Goal: Transaction & Acquisition: Purchase product/service

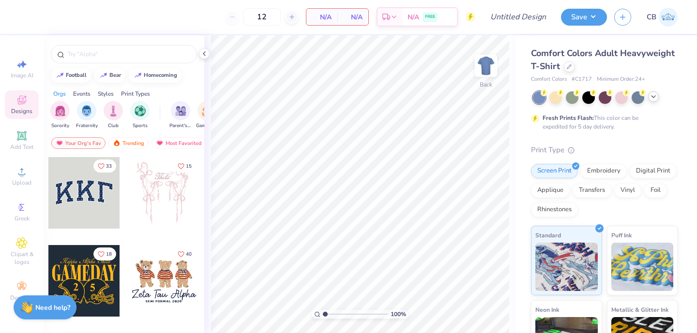
click at [654, 97] on icon at bounding box center [653, 97] width 8 height 8
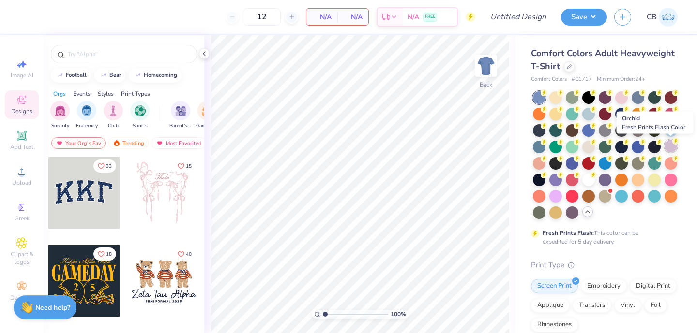
click at [674, 144] on circle at bounding box center [675, 141] width 7 height 7
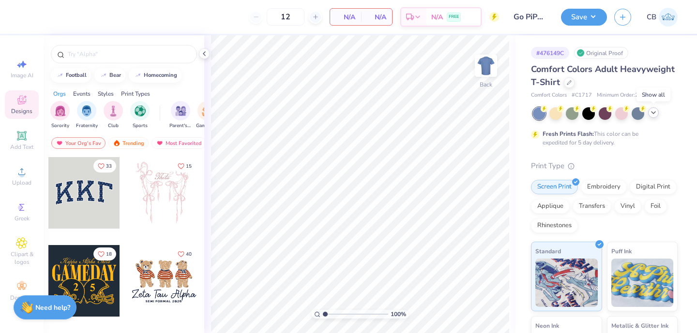
click at [655, 114] on icon at bounding box center [653, 113] width 8 height 8
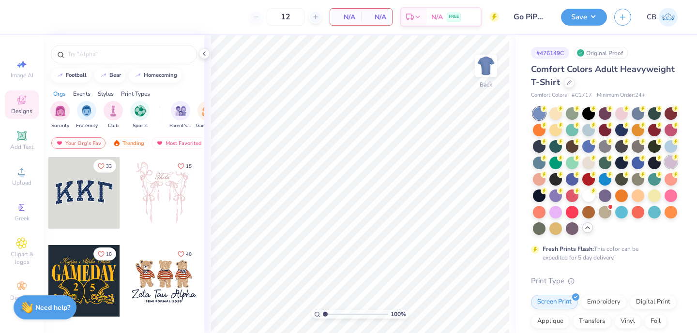
click at [672, 164] on div at bounding box center [670, 162] width 13 height 13
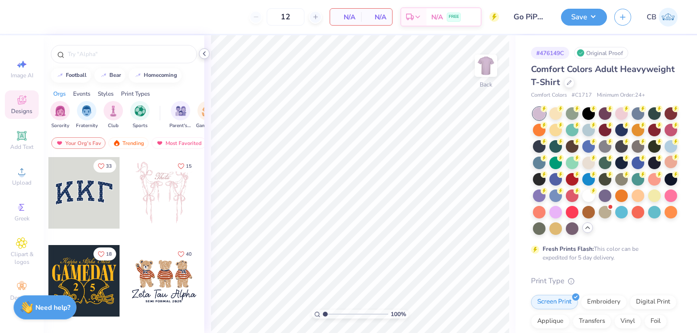
click at [204, 51] on icon at bounding box center [204, 54] width 8 height 8
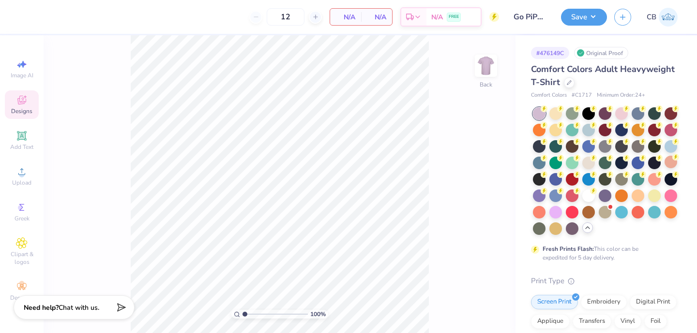
drag, startPoint x: 293, startPoint y: 15, endPoint x: 243, endPoint y: 15, distance: 50.3
click at [243, 15] on div "12 N/A Per Item N/A Total Est. Delivery N/A FREE" at bounding box center [263, 17] width 472 height 34
type input "24"
click at [174, 31] on div "24 N/A Per Item N/A Total Est. Delivery N/A FREE" at bounding box center [263, 17] width 472 height 34
click at [26, 184] on span "Upload" at bounding box center [21, 183] width 19 height 8
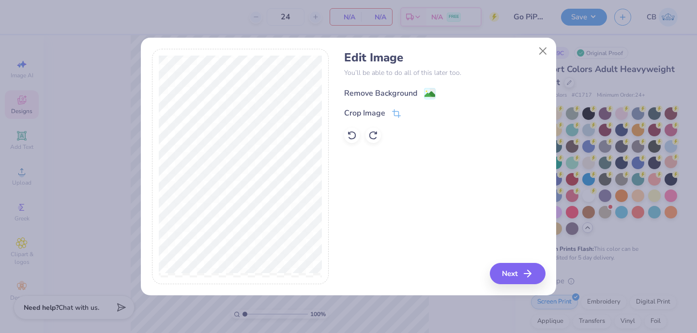
click at [426, 97] on image at bounding box center [429, 94] width 11 height 11
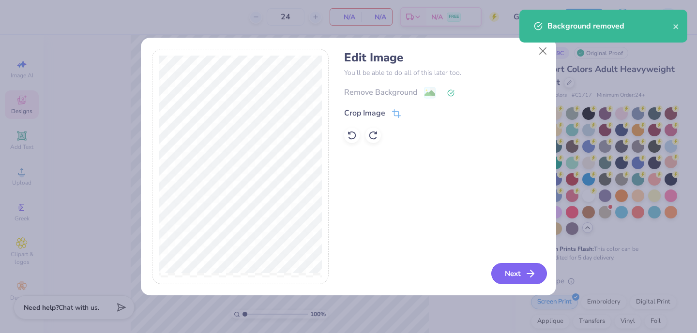
click at [522, 276] on button "Next" at bounding box center [519, 273] width 56 height 21
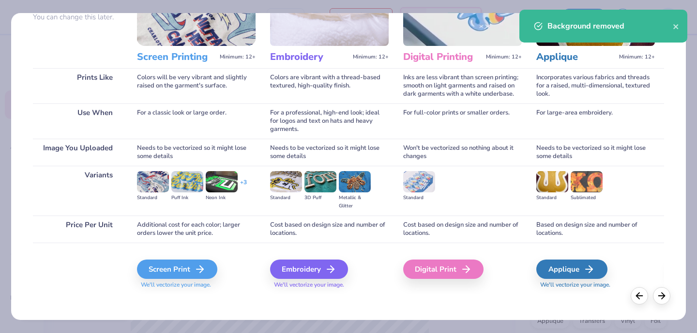
scroll to position [101, 0]
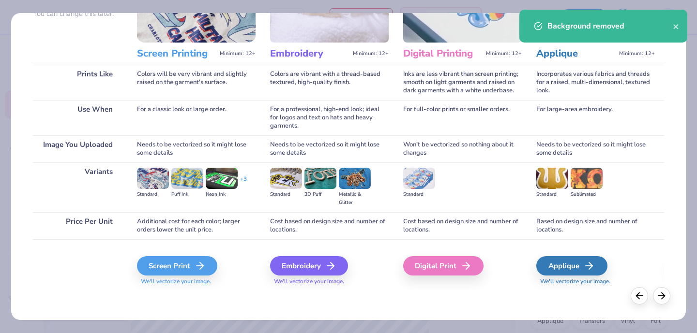
click at [177, 276] on div "Screen Print We'll vectorize your image." at bounding box center [196, 271] width 119 height 30
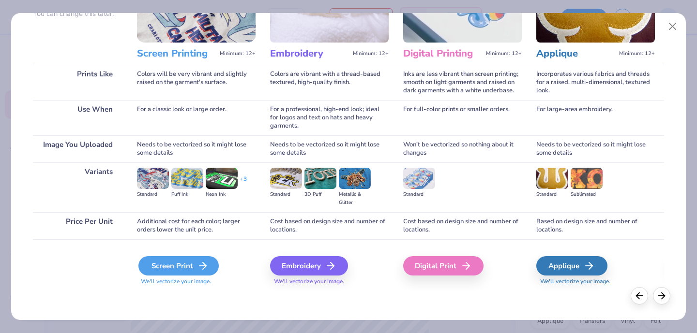
click at [177, 267] on div "Screen Print" at bounding box center [178, 265] width 80 height 19
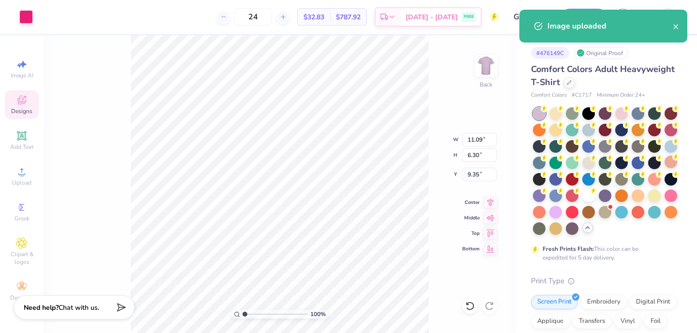
type input "3.00"
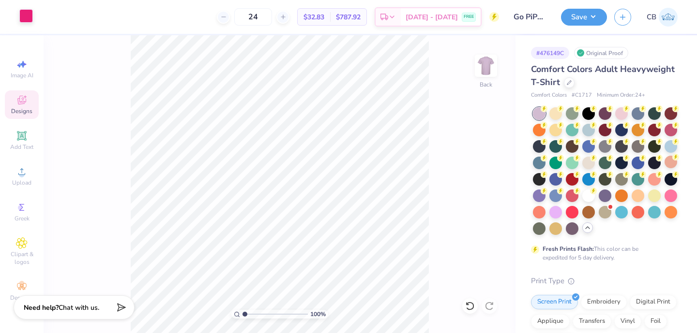
click at [26, 19] on div at bounding box center [26, 16] width 14 height 14
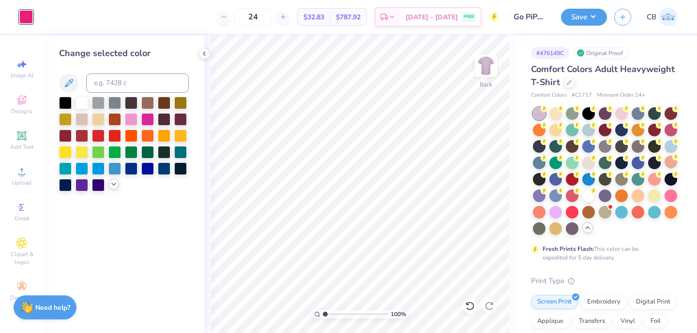
click at [111, 183] on icon at bounding box center [114, 184] width 8 height 8
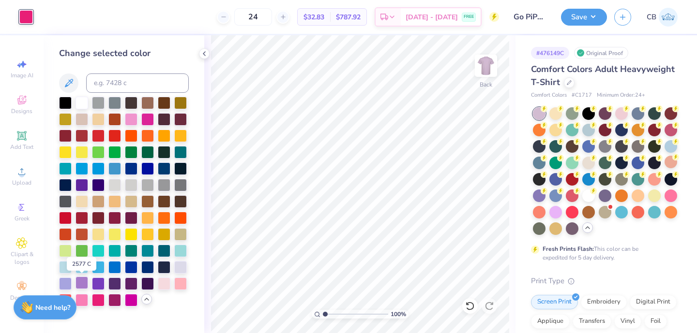
click at [81, 283] on div at bounding box center [81, 283] width 13 height 13
click at [96, 283] on div at bounding box center [98, 283] width 13 height 13
click at [79, 283] on div at bounding box center [81, 283] width 13 height 13
click at [63, 283] on div at bounding box center [65, 283] width 13 height 13
click at [82, 280] on div at bounding box center [81, 283] width 13 height 13
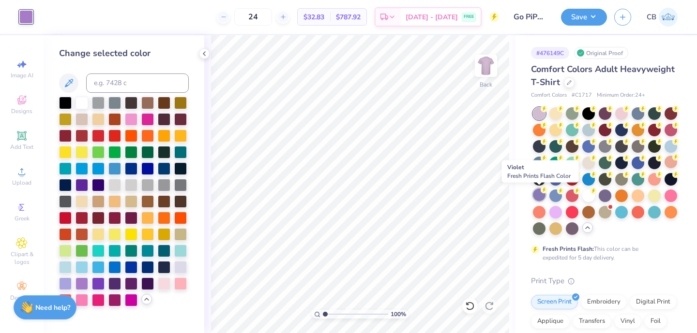
click at [538, 193] on div at bounding box center [539, 195] width 13 height 13
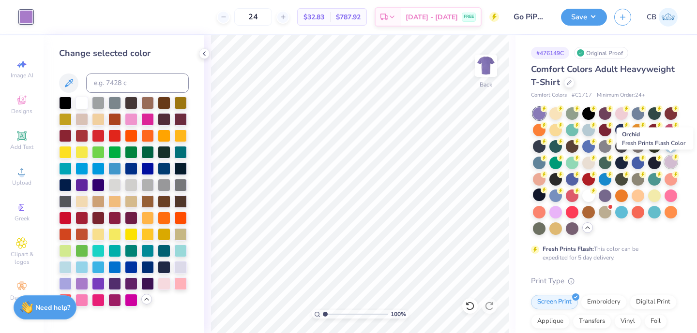
click at [670, 159] on div at bounding box center [670, 162] width 13 height 13
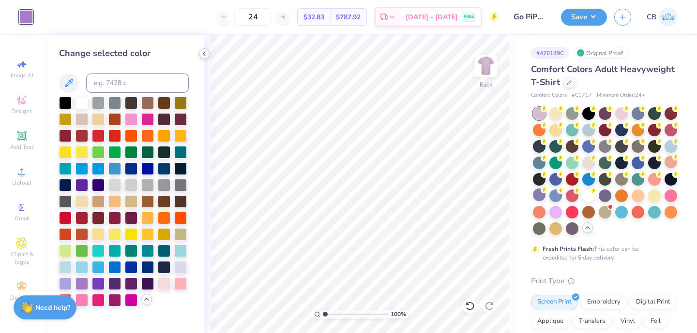
click at [208, 53] on div at bounding box center [204, 53] width 11 height 11
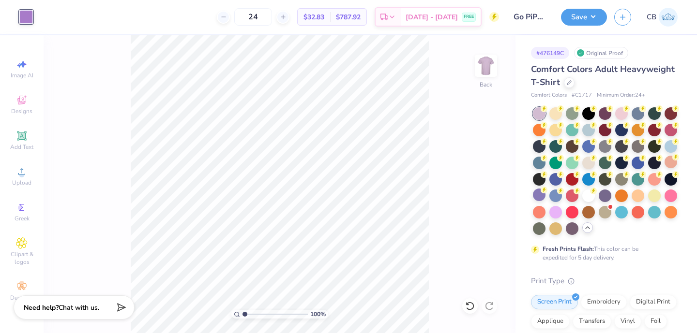
click at [179, 19] on div "24 $32.83 Per Item $787.92 Total Est. Delivery Sep 9 - 12 FREE" at bounding box center [269, 17] width 459 height 34
click at [580, 16] on button "Save" at bounding box center [584, 15] width 46 height 17
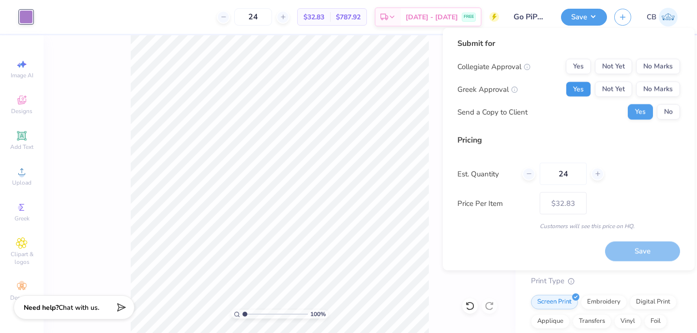
click at [581, 84] on button "Yes" at bounding box center [577, 89] width 25 height 15
click at [661, 70] on button "No Marks" at bounding box center [658, 66] width 44 height 15
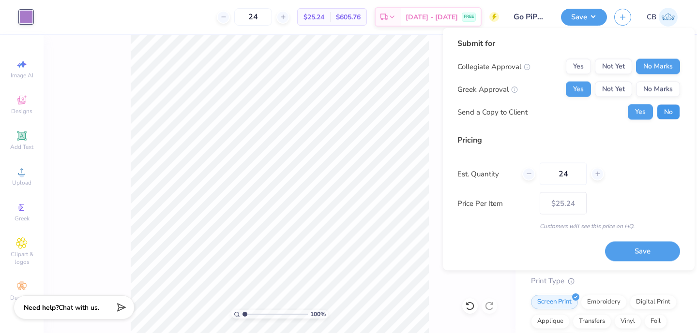
click at [665, 113] on button "No" at bounding box center [667, 111] width 23 height 15
click at [641, 115] on button "Yes" at bounding box center [639, 111] width 25 height 15
click at [637, 249] on button "Save" at bounding box center [642, 251] width 75 height 20
type input "– –"
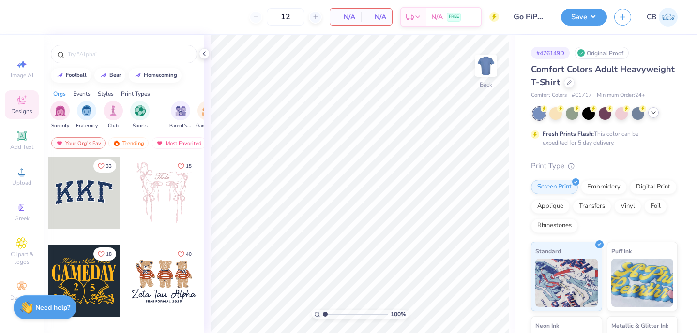
click at [649, 112] on icon at bounding box center [653, 113] width 8 height 8
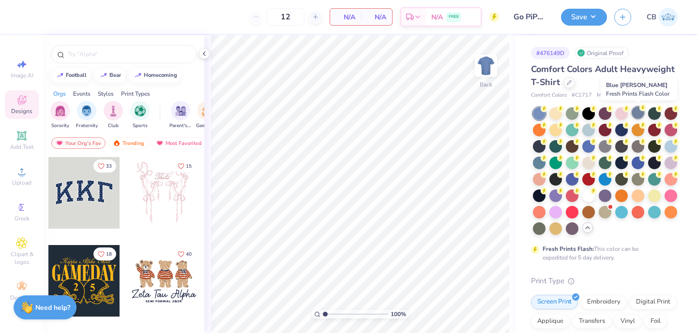
click at [638, 115] on div at bounding box center [637, 112] width 13 height 13
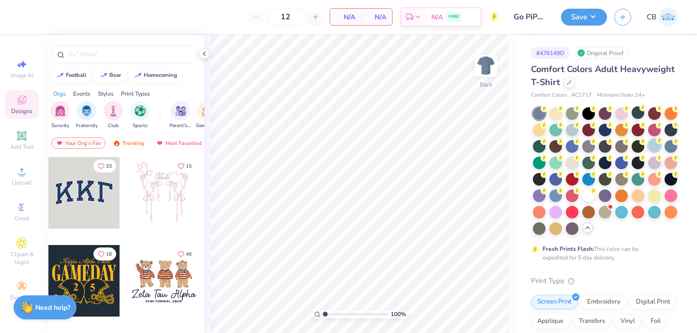
click at [652, 149] on div at bounding box center [654, 145] width 13 height 13
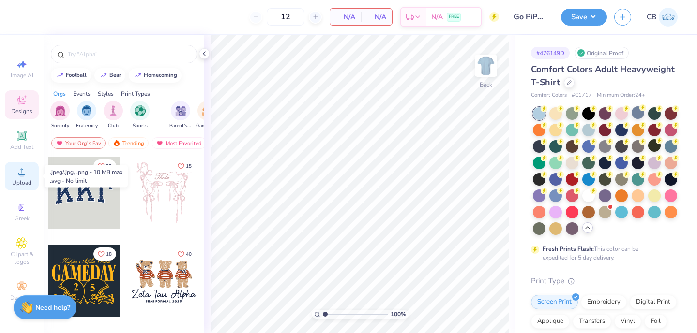
click at [18, 188] on div "Upload" at bounding box center [22, 176] width 34 height 29
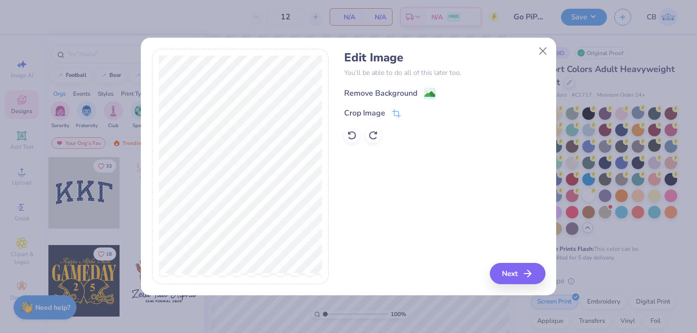
click at [423, 92] on div "Remove Background" at bounding box center [389, 94] width 91 height 12
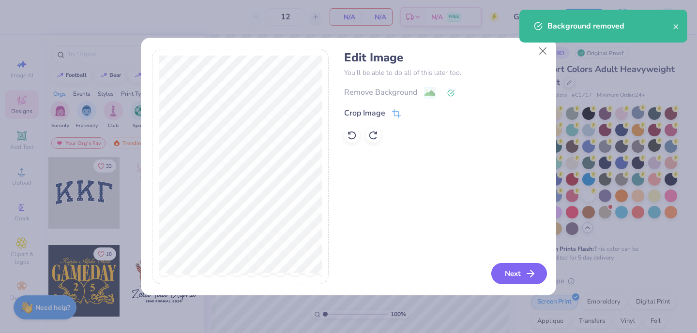
click at [529, 274] on line "button" at bounding box center [530, 274] width 7 height 0
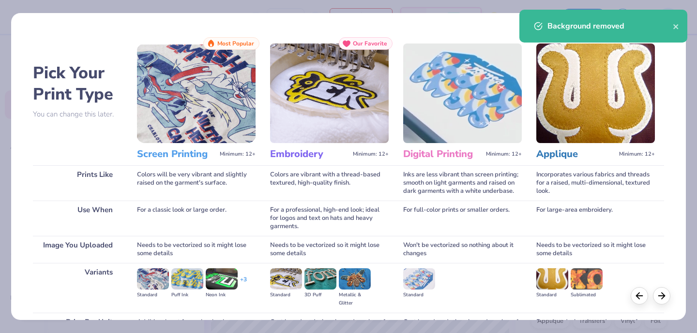
scroll to position [101, 0]
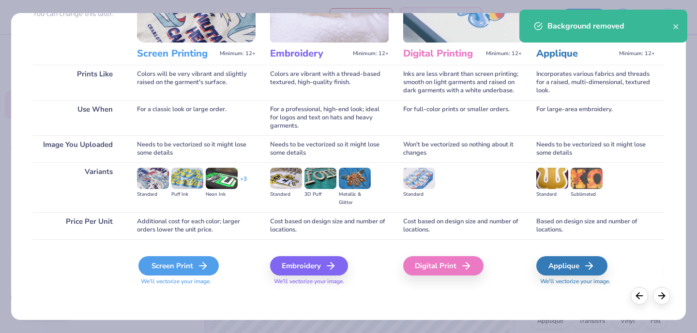
click at [179, 261] on div "Screen Print" at bounding box center [178, 265] width 80 height 19
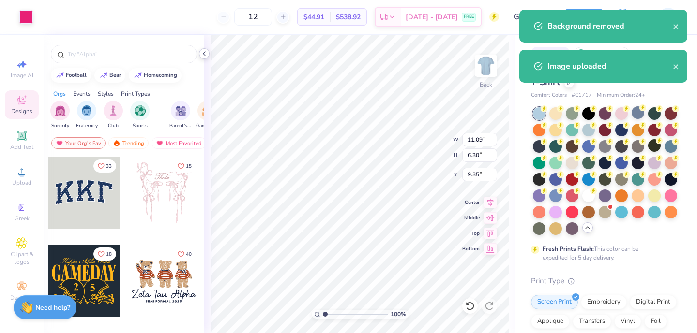
click at [204, 52] on icon at bounding box center [204, 54] width 8 height 8
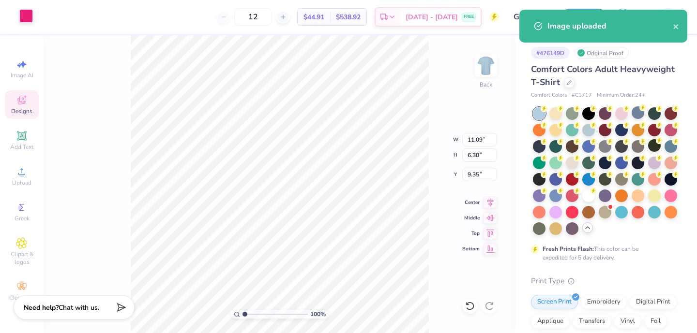
click at [21, 16] on div at bounding box center [26, 16] width 14 height 14
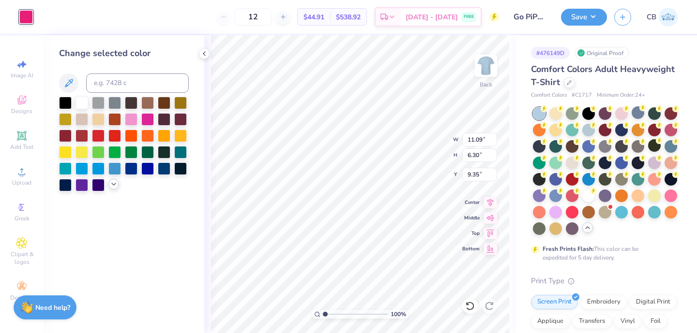
click at [115, 184] on polyline at bounding box center [114, 184] width 4 height 2
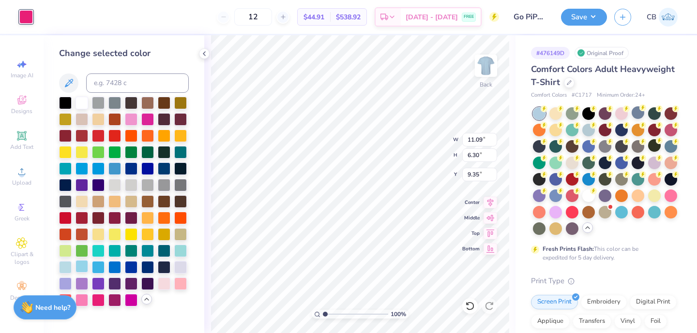
click at [83, 267] on div at bounding box center [81, 266] width 13 height 13
click at [68, 266] on div at bounding box center [65, 266] width 13 height 13
click at [100, 268] on div at bounding box center [98, 266] width 13 height 13
type input "3.00"
click at [85, 104] on div at bounding box center [81, 102] width 13 height 13
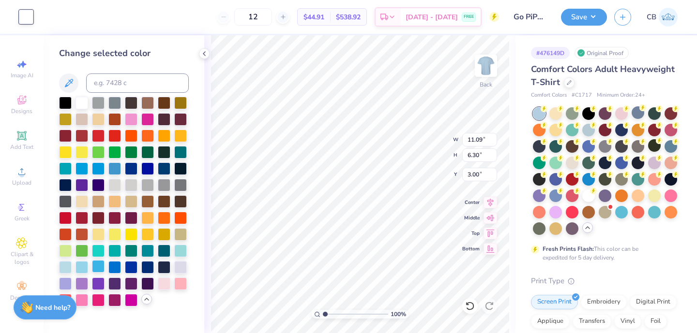
click at [96, 268] on div at bounding box center [98, 266] width 13 height 13
click at [116, 265] on div at bounding box center [114, 266] width 13 height 13
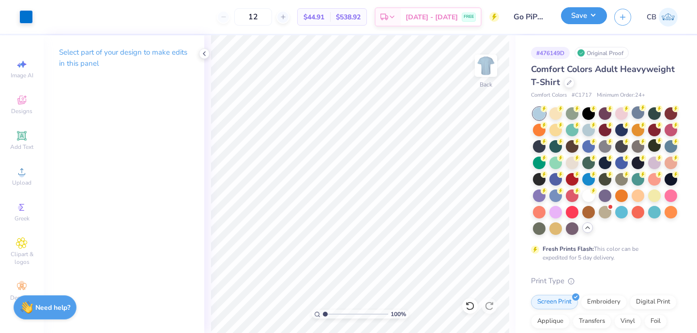
click at [585, 15] on button "Save" at bounding box center [584, 15] width 46 height 17
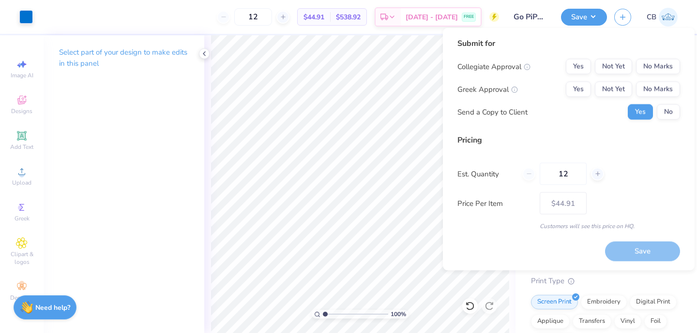
drag, startPoint x: 272, startPoint y: 17, endPoint x: 244, endPoint y: 17, distance: 27.6
click at [244, 17] on div "12" at bounding box center [253, 16] width 73 height 17
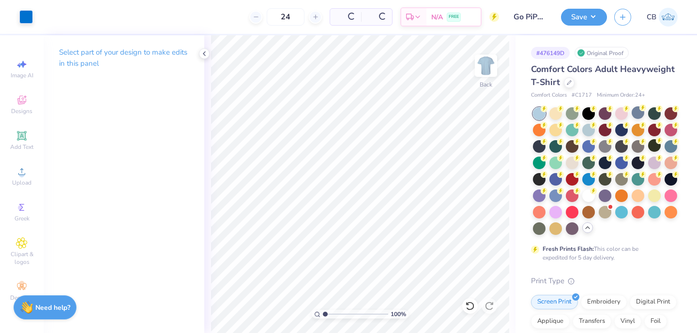
type input "24"
click at [186, 17] on div "24 Per Item Total Est. Delivery N/A FREE" at bounding box center [269, 17] width 459 height 34
click at [581, 18] on button "Save" at bounding box center [584, 15] width 46 height 17
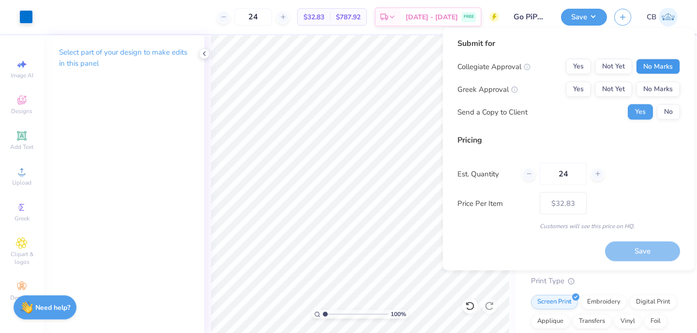
click at [658, 64] on button "No Marks" at bounding box center [658, 66] width 44 height 15
click at [579, 88] on button "Yes" at bounding box center [577, 89] width 25 height 15
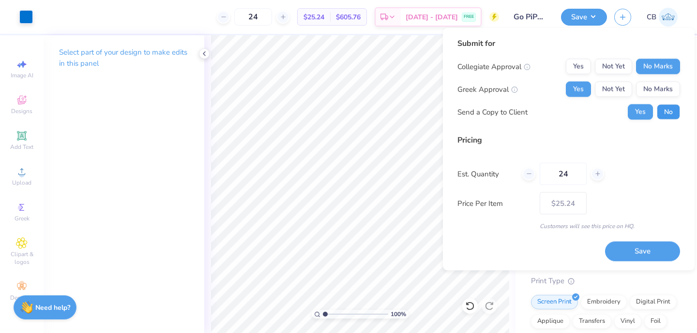
click at [670, 109] on button "No" at bounding box center [667, 111] width 23 height 15
click at [640, 247] on button "Save" at bounding box center [642, 251] width 75 height 20
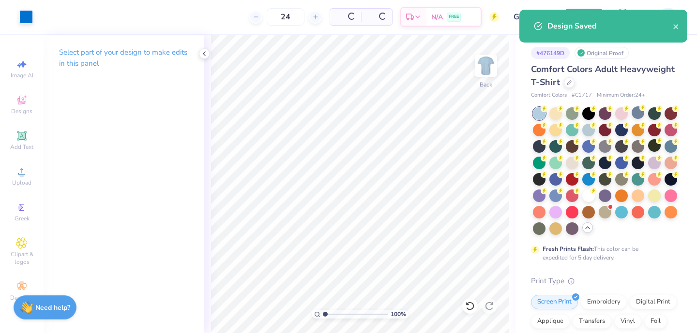
type input "$25.24"
click at [674, 28] on icon "close" at bounding box center [675, 27] width 7 height 8
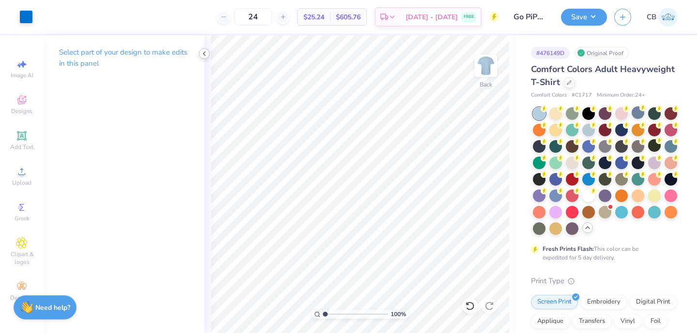
click at [204, 51] on icon at bounding box center [204, 54] width 8 height 8
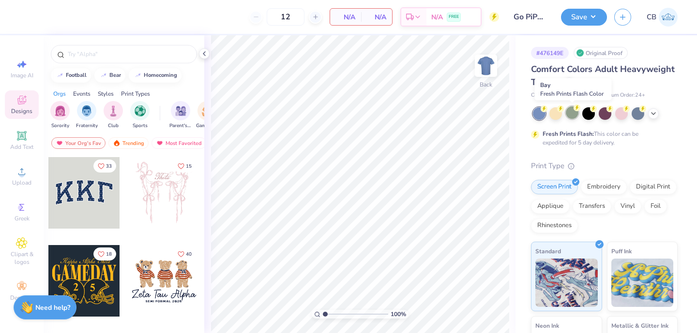
click at [574, 114] on div at bounding box center [571, 112] width 13 height 13
click at [652, 111] on icon at bounding box center [653, 113] width 8 height 8
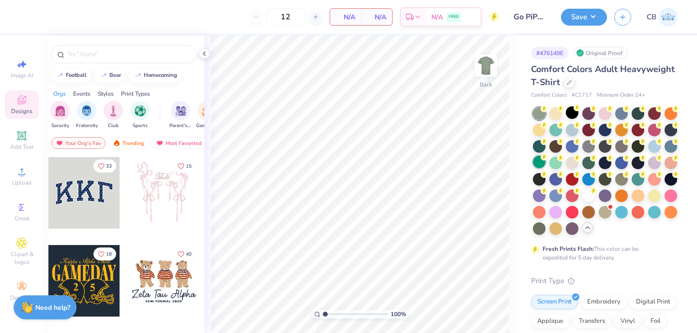
click at [539, 162] on div at bounding box center [539, 162] width 13 height 13
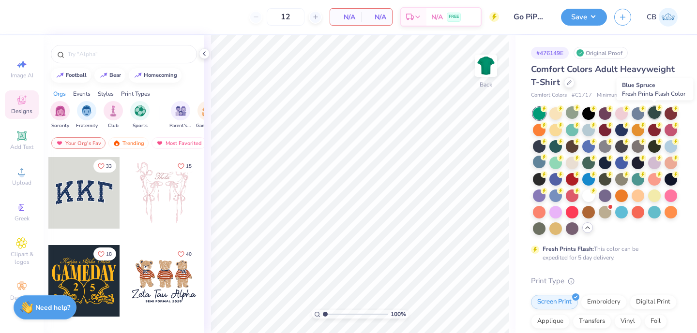
click at [657, 113] on div at bounding box center [654, 112] width 13 height 13
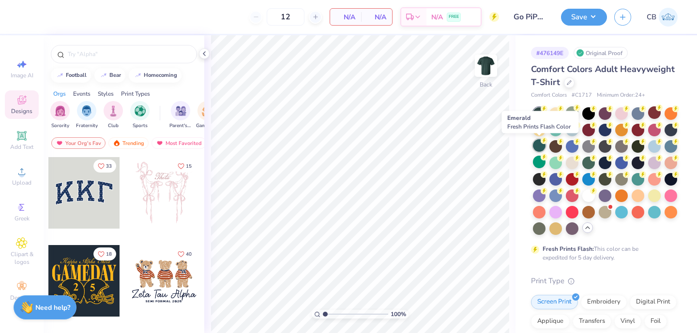
click at [543, 147] on div at bounding box center [539, 145] width 13 height 13
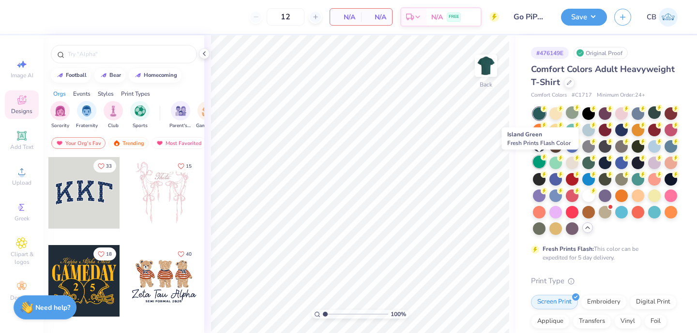
click at [541, 159] on circle at bounding box center [543, 157] width 7 height 7
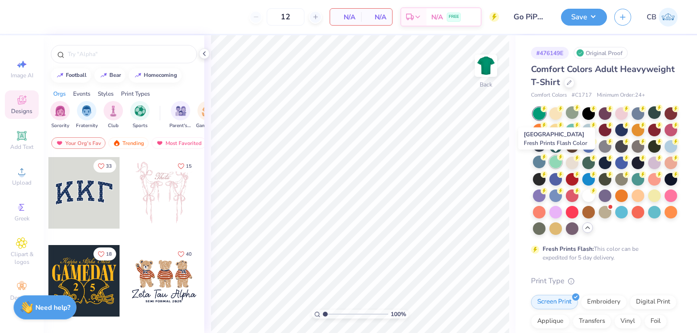
click at [557, 162] on div at bounding box center [555, 162] width 13 height 13
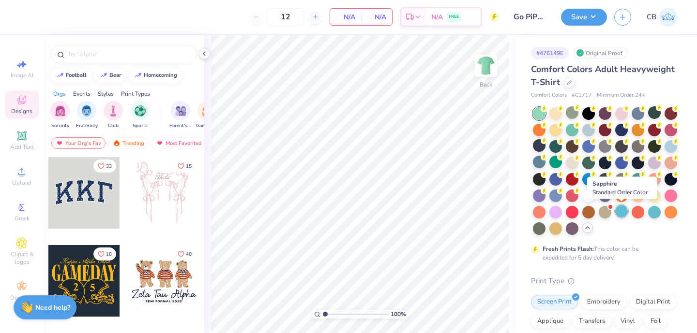
click at [622, 210] on div at bounding box center [621, 211] width 13 height 13
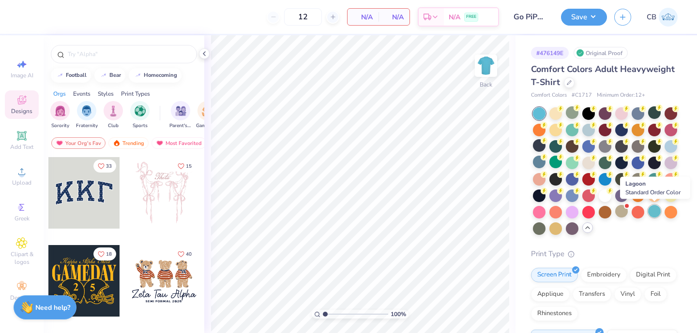
click at [657, 212] on div at bounding box center [654, 211] width 13 height 13
click at [636, 213] on div at bounding box center [637, 211] width 13 height 13
click at [16, 181] on span "Upload" at bounding box center [21, 183] width 19 height 8
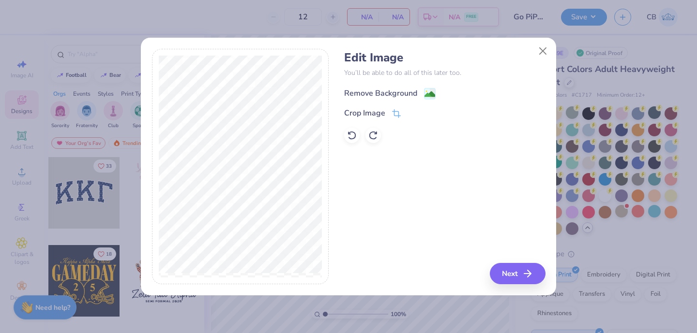
click at [426, 96] on image at bounding box center [429, 94] width 11 height 11
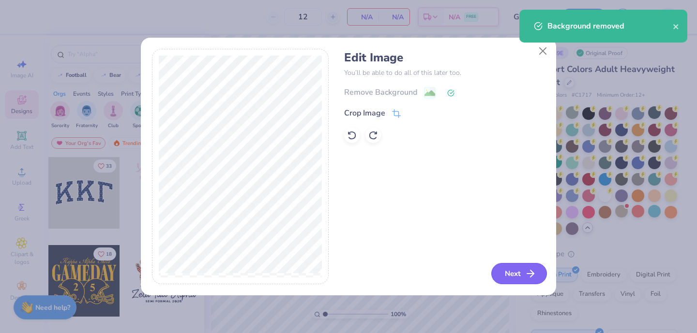
click at [524, 270] on icon "button" at bounding box center [530, 274] width 12 height 12
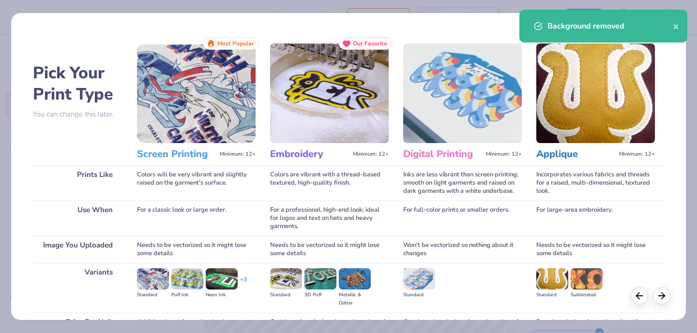
scroll to position [101, 0]
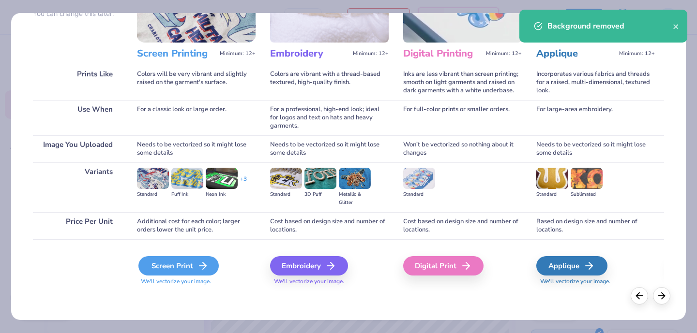
click at [185, 270] on div "Screen Print" at bounding box center [178, 265] width 80 height 19
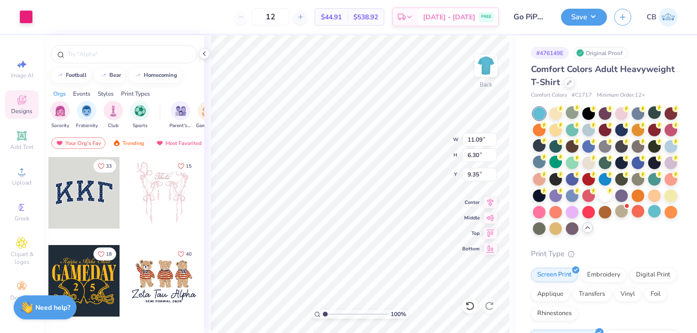
type input "3.00"
click at [29, 23] on div at bounding box center [26, 16] width 14 height 14
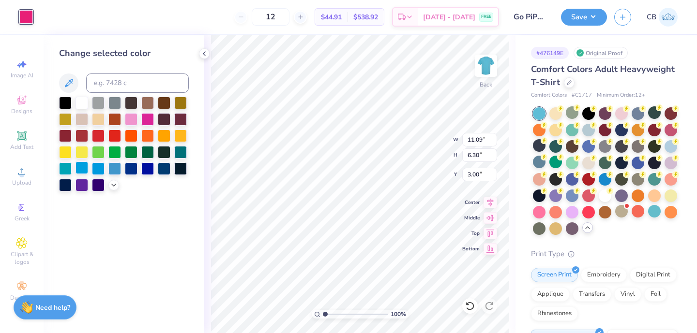
click at [84, 169] on div at bounding box center [81, 168] width 13 height 13
click at [95, 168] on div at bounding box center [98, 168] width 13 height 13
click at [65, 168] on div at bounding box center [65, 168] width 13 height 13
click at [116, 183] on icon at bounding box center [114, 184] width 8 height 8
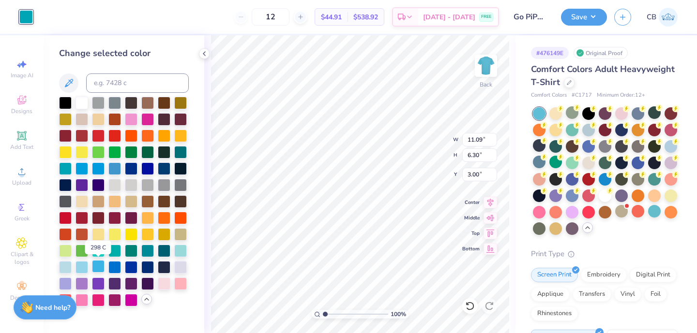
click at [97, 266] on div at bounding box center [98, 266] width 13 height 13
click at [118, 267] on div at bounding box center [114, 266] width 13 height 13
click at [179, 251] on div at bounding box center [180, 250] width 13 height 13
click at [99, 248] on div at bounding box center [98, 250] width 13 height 13
click at [112, 250] on div at bounding box center [114, 250] width 13 height 13
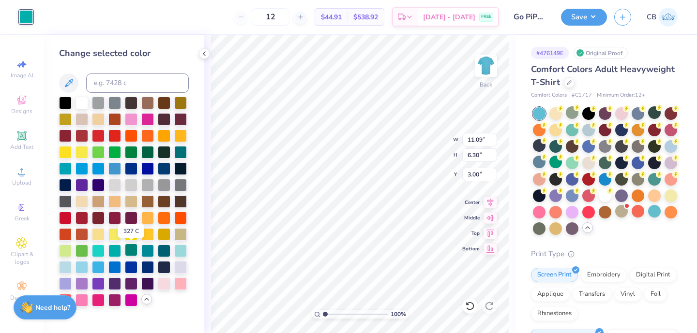
click at [126, 251] on div at bounding box center [131, 250] width 13 height 13
click at [155, 250] on div at bounding box center [124, 202] width 130 height 210
click at [164, 252] on div at bounding box center [164, 250] width 13 height 13
click at [147, 252] on div at bounding box center [147, 250] width 13 height 13
click at [162, 253] on div at bounding box center [164, 250] width 13 height 13
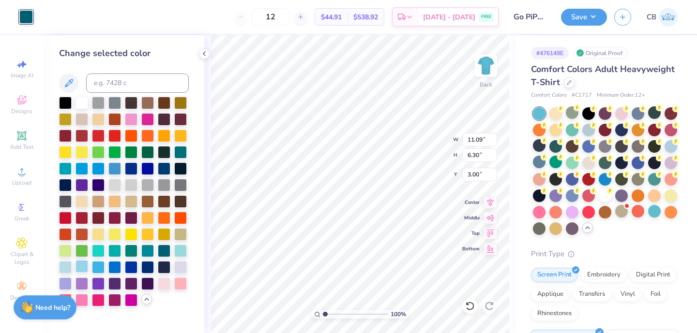
click at [87, 268] on div at bounding box center [81, 266] width 13 height 13
click at [66, 266] on div at bounding box center [65, 266] width 13 height 13
click at [99, 264] on div at bounding box center [98, 266] width 13 height 13
click at [97, 267] on div at bounding box center [98, 266] width 13 height 13
click at [84, 269] on div at bounding box center [81, 266] width 13 height 13
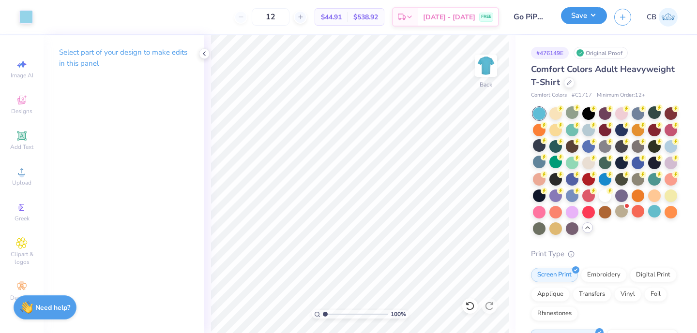
click at [584, 14] on button "Save" at bounding box center [584, 15] width 46 height 17
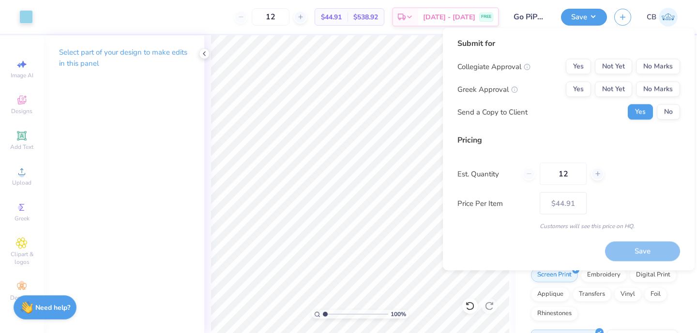
drag, startPoint x: 575, startPoint y: 173, endPoint x: 536, endPoint y: 173, distance: 38.7
click at [536, 173] on div "12" at bounding box center [563, 174] width 82 height 22
type input "24"
type input "$32.83"
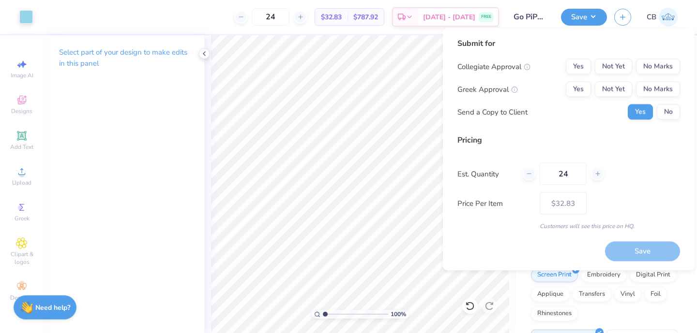
type input "24"
click at [629, 201] on div "Price Per Item $32.83" at bounding box center [568, 204] width 223 height 22
click at [655, 70] on button "No Marks" at bounding box center [658, 66] width 44 height 15
click at [588, 86] on button "Yes" at bounding box center [577, 89] width 25 height 15
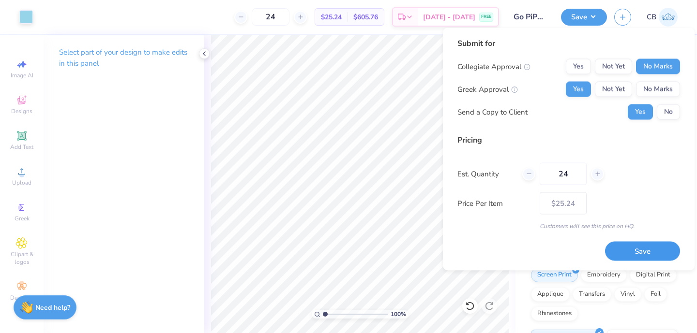
click at [635, 248] on button "Save" at bounding box center [642, 251] width 75 height 20
type input "$25.24"
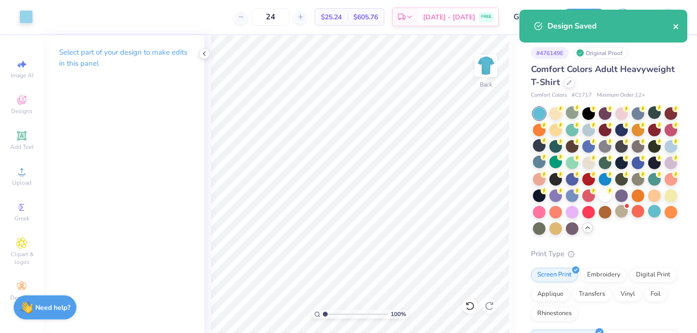
click at [676, 27] on icon "close" at bounding box center [675, 26] width 5 height 5
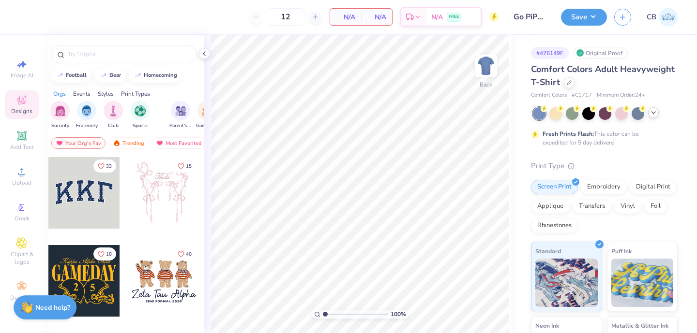
click at [654, 112] on icon at bounding box center [653, 113] width 8 height 8
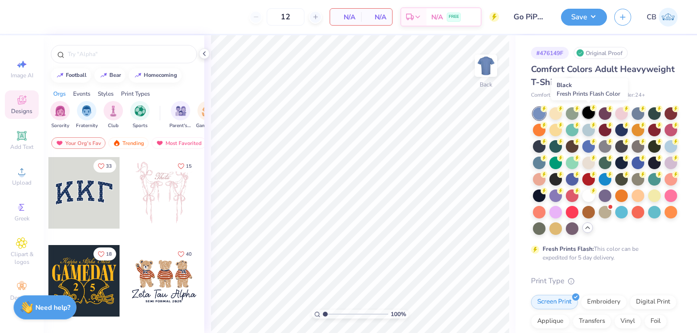
click at [589, 114] on div at bounding box center [588, 112] width 13 height 13
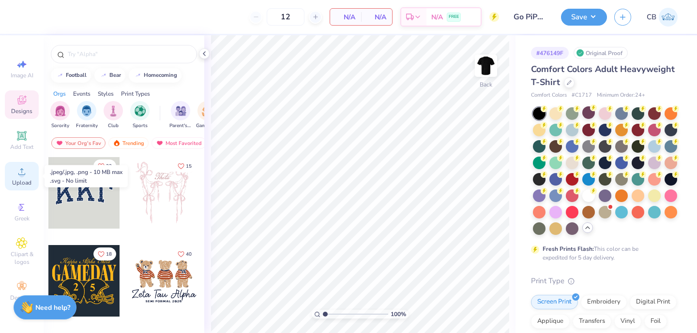
click at [24, 176] on circle at bounding box center [21, 174] width 5 height 5
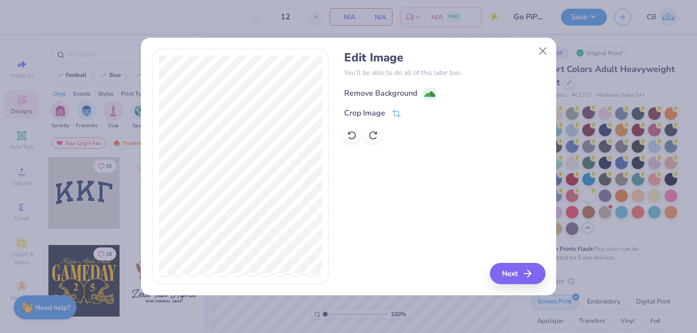
click at [417, 95] on div "Remove Background" at bounding box center [389, 94] width 91 height 12
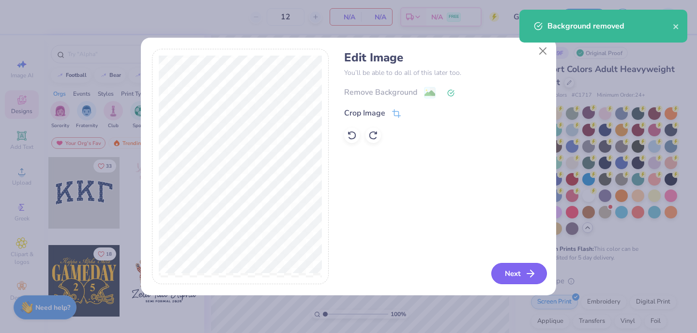
click at [511, 278] on button "Next" at bounding box center [519, 273] width 56 height 21
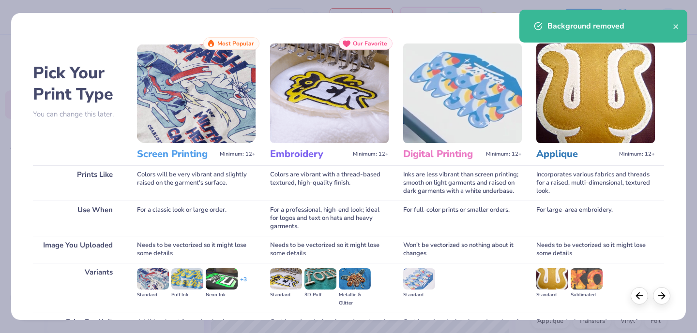
scroll to position [101, 0]
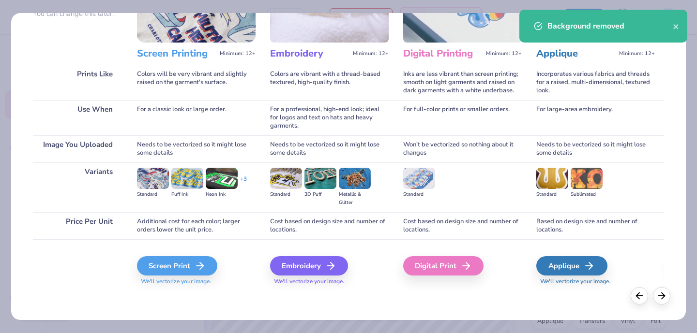
click at [208, 255] on div "Screen Print We'll vectorize your image." at bounding box center [196, 265] width 119 height 52
click at [205, 265] on icon at bounding box center [203, 266] width 12 height 12
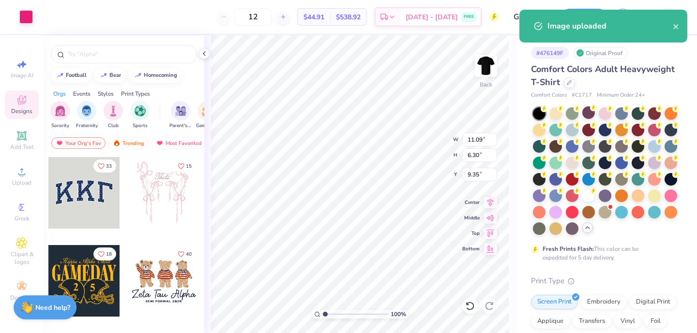
type input "3.00"
click at [29, 20] on div at bounding box center [26, 16] width 14 height 14
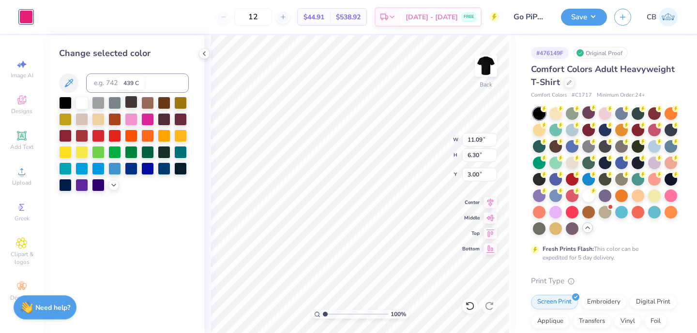
click at [130, 104] on div at bounding box center [131, 102] width 13 height 13
click at [115, 102] on div at bounding box center [114, 102] width 13 height 13
click at [111, 185] on icon at bounding box center [114, 184] width 8 height 8
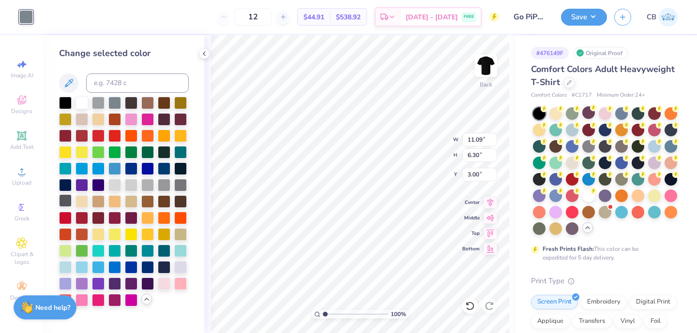
click at [64, 204] on div at bounding box center [65, 200] width 13 height 13
click at [185, 185] on div at bounding box center [180, 184] width 13 height 13
click at [65, 201] on div at bounding box center [65, 200] width 13 height 13
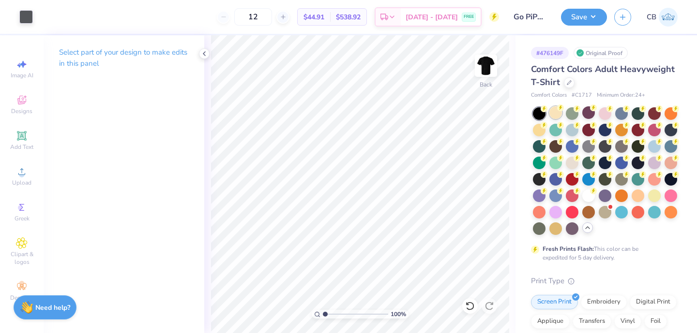
click at [559, 116] on div at bounding box center [555, 112] width 13 height 13
click at [17, 19] on div "Art colors" at bounding box center [16, 17] width 33 height 34
click at [28, 19] on div at bounding box center [26, 16] width 14 height 14
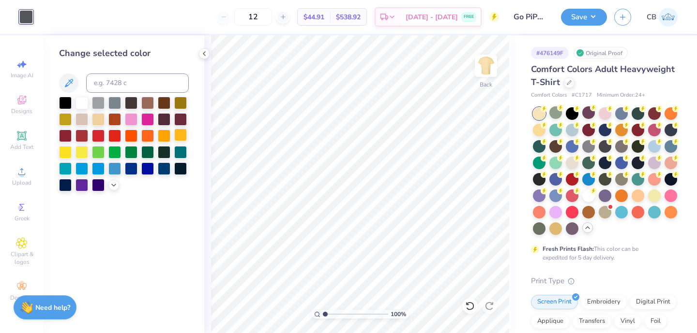
click at [178, 138] on div at bounding box center [180, 135] width 13 height 13
click at [110, 185] on icon at bounding box center [114, 184] width 8 height 8
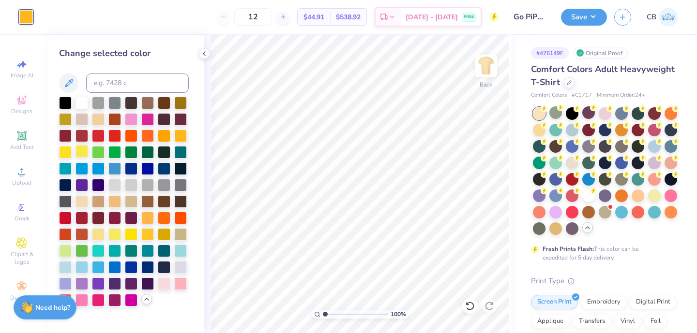
click at [82, 151] on div at bounding box center [81, 151] width 13 height 13
click at [68, 151] on div at bounding box center [65, 151] width 13 height 13
click at [97, 234] on div at bounding box center [98, 233] width 13 height 13
click at [113, 232] on div at bounding box center [114, 233] width 13 height 13
click at [134, 233] on div at bounding box center [131, 233] width 13 height 13
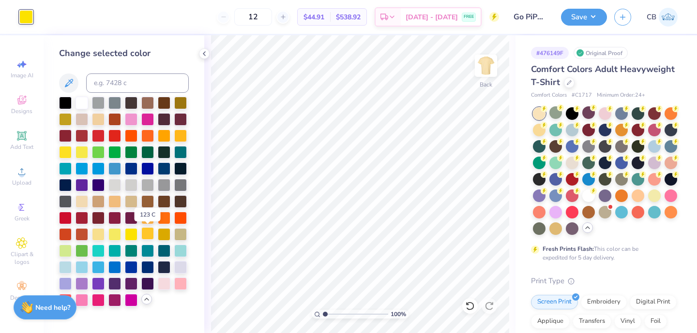
click at [148, 233] on div at bounding box center [147, 233] width 13 height 13
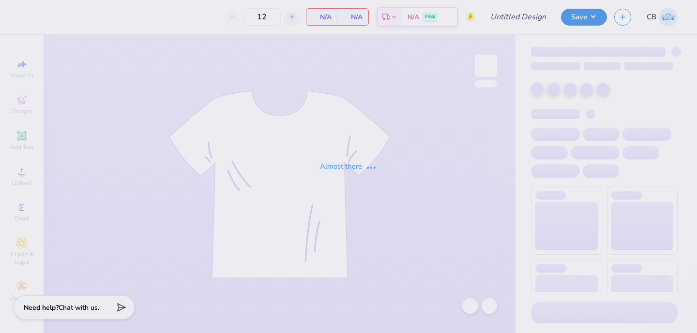
type input "Embroidered Shorts"
type input "50"
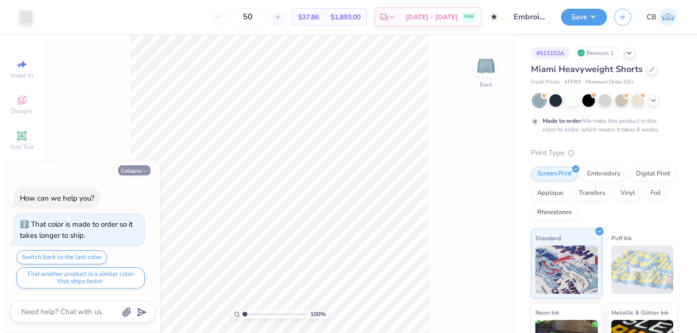
click at [145, 169] on icon "button" at bounding box center [145, 171] width 6 height 6
type textarea "x"
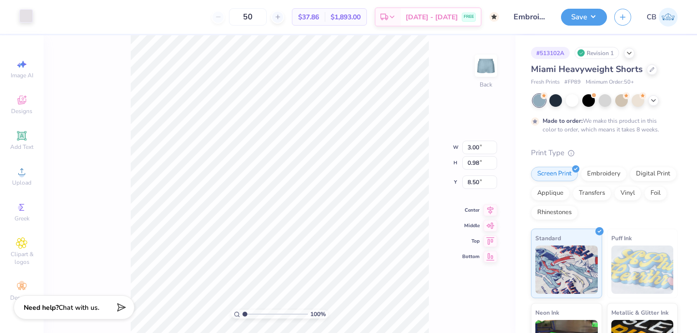
click at [24, 17] on div at bounding box center [26, 16] width 14 height 14
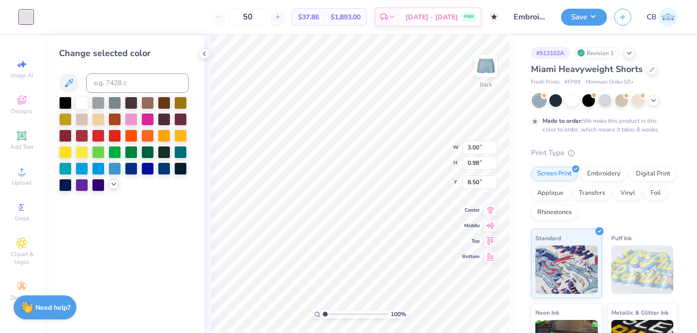
click at [114, 187] on icon at bounding box center [114, 184] width 8 height 8
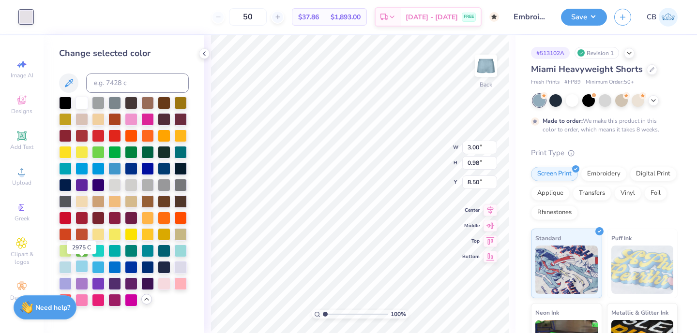
click at [85, 266] on div at bounding box center [81, 266] width 13 height 13
click at [183, 253] on div at bounding box center [180, 250] width 13 height 13
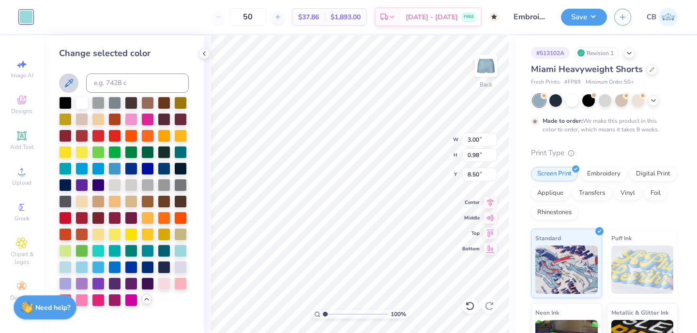
click at [66, 84] on icon at bounding box center [69, 83] width 8 height 8
click at [67, 87] on icon at bounding box center [69, 83] width 12 height 12
click at [65, 83] on icon at bounding box center [69, 83] width 12 height 12
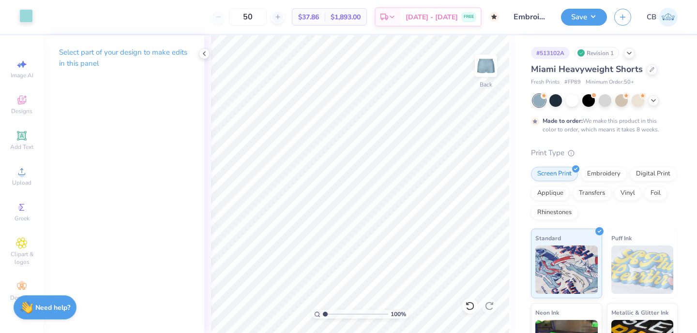
click at [22, 16] on div at bounding box center [26, 16] width 14 height 14
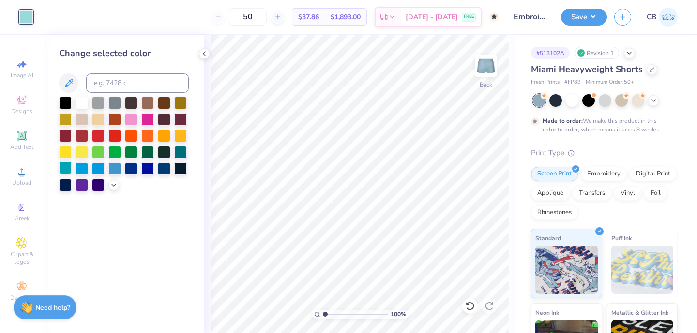
click at [67, 167] on div at bounding box center [65, 168] width 13 height 13
click at [112, 184] on icon at bounding box center [114, 184] width 8 height 8
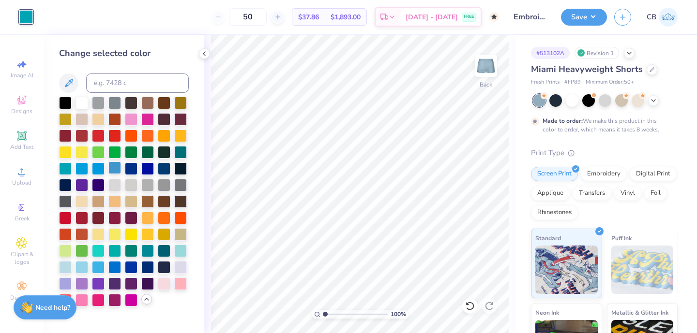
click at [114, 165] on div at bounding box center [114, 168] width 13 height 13
click at [103, 165] on div at bounding box center [98, 168] width 13 height 13
click at [79, 164] on div at bounding box center [81, 168] width 13 height 13
click at [85, 268] on div at bounding box center [81, 266] width 13 height 13
click at [99, 268] on div at bounding box center [98, 266] width 13 height 13
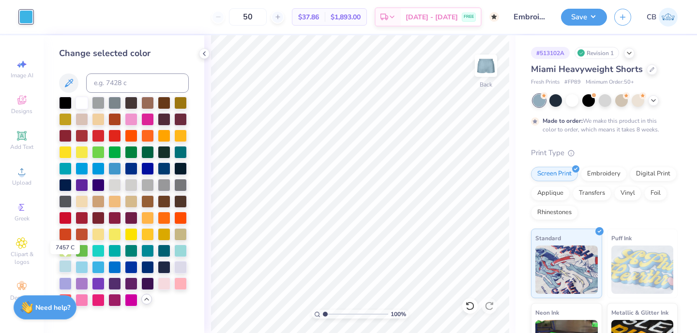
click at [69, 268] on div at bounding box center [65, 266] width 13 height 13
click at [205, 53] on icon at bounding box center [204, 54] width 8 height 8
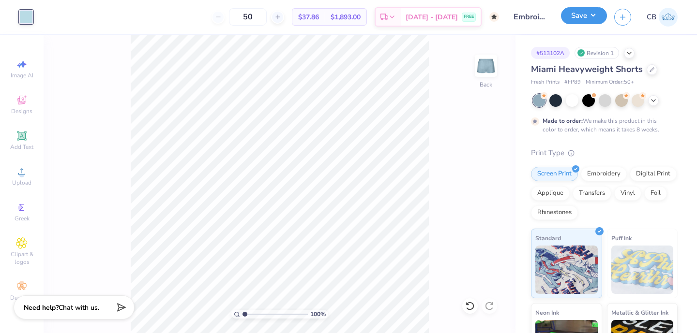
click at [590, 18] on button "Save" at bounding box center [584, 15] width 46 height 17
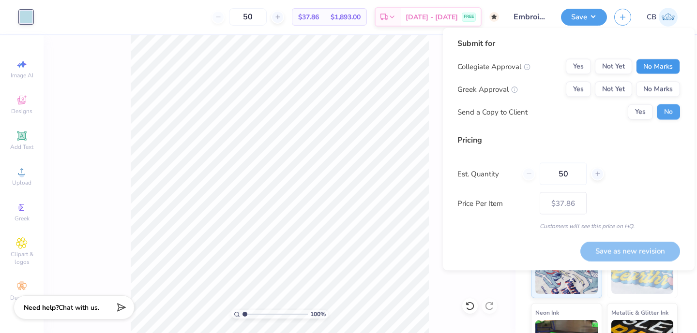
click at [674, 70] on button "No Marks" at bounding box center [658, 66] width 44 height 15
click at [664, 90] on button "No Marks" at bounding box center [658, 89] width 44 height 15
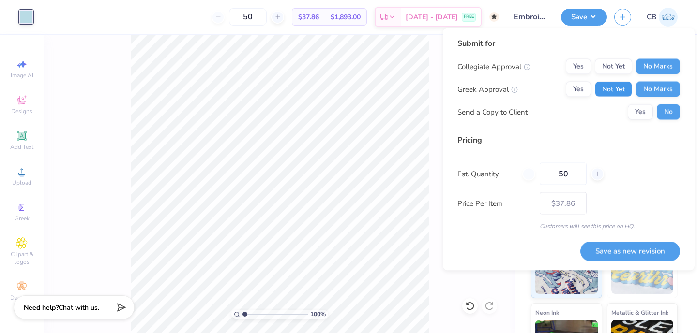
click at [607, 90] on button "Not Yet" at bounding box center [613, 89] width 37 height 15
click at [606, 247] on button "Save as new revision" at bounding box center [630, 251] width 100 height 20
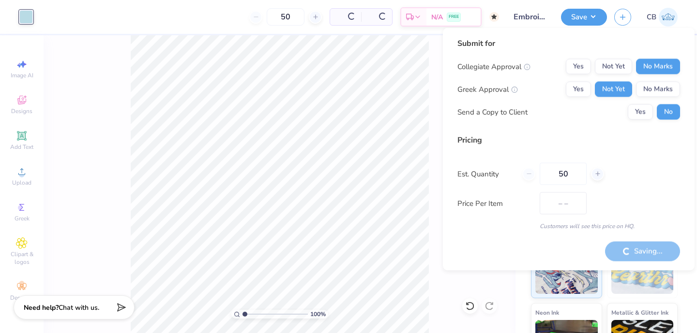
type input "$37.86"
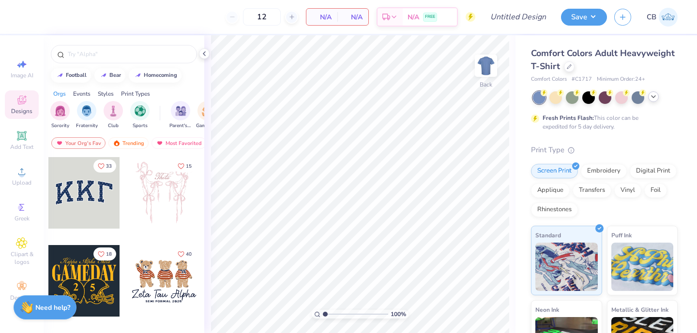
click at [656, 98] on icon at bounding box center [653, 97] width 8 height 8
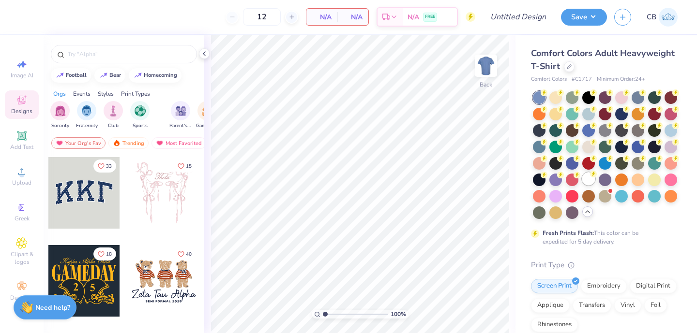
click at [593, 178] on div at bounding box center [588, 179] width 13 height 13
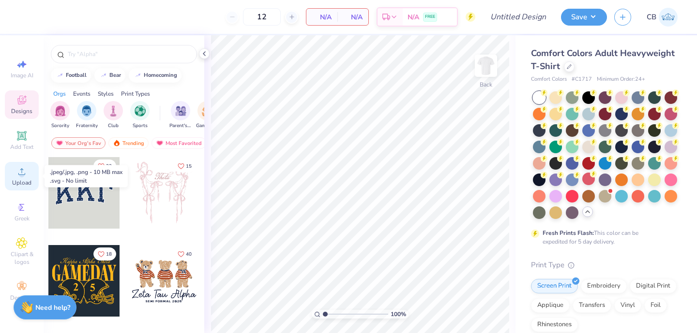
click at [17, 176] on icon at bounding box center [22, 172] width 12 height 12
click at [13, 173] on div "Upload" at bounding box center [22, 176] width 34 height 29
click at [203, 52] on icon at bounding box center [204, 54] width 8 height 8
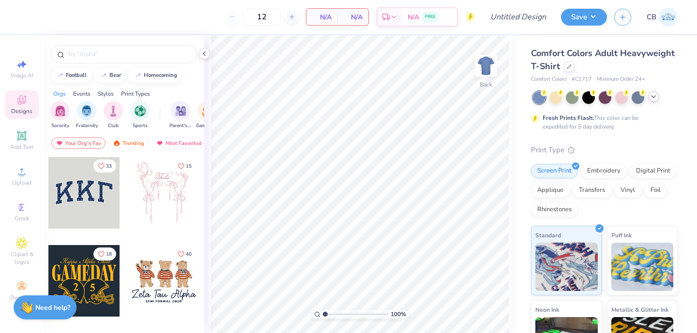
click at [657, 94] on div at bounding box center [653, 96] width 11 height 11
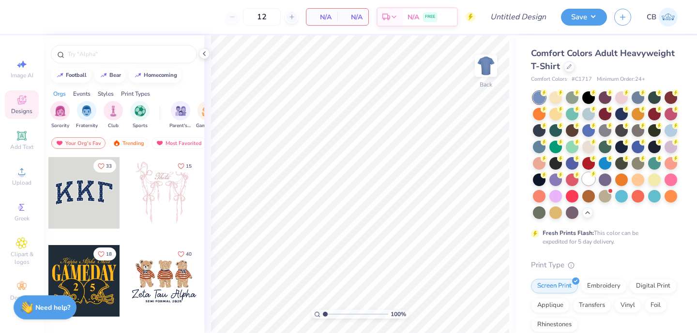
click at [592, 179] on div at bounding box center [588, 179] width 13 height 13
click at [22, 169] on icon at bounding box center [22, 172] width 12 height 12
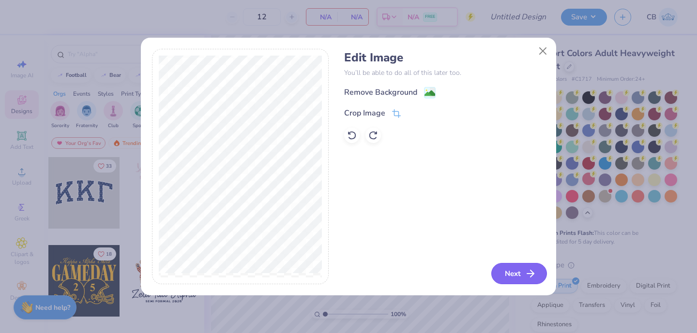
click at [521, 276] on button "Next" at bounding box center [519, 273] width 56 height 21
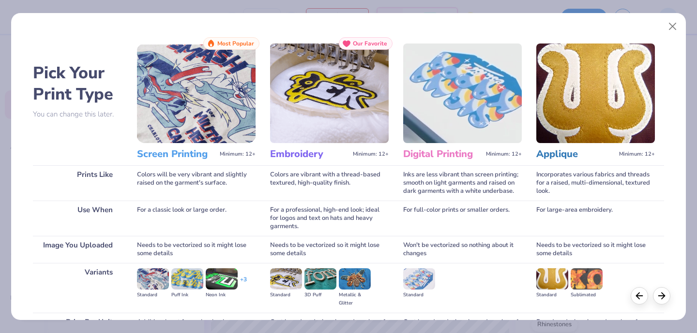
scroll to position [101, 0]
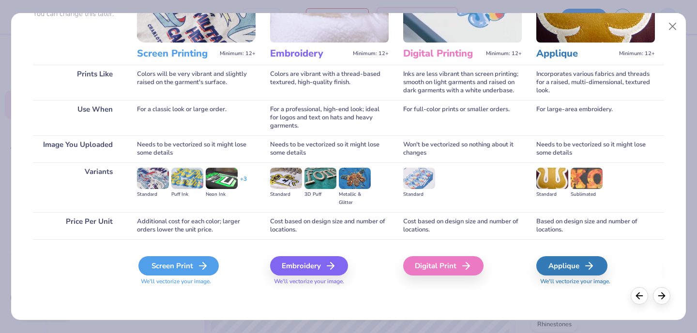
click at [197, 268] on icon at bounding box center [203, 266] width 12 height 12
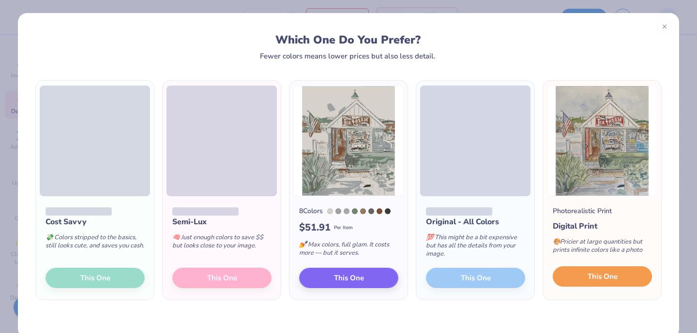
click at [591, 277] on span "This One" at bounding box center [602, 276] width 30 height 11
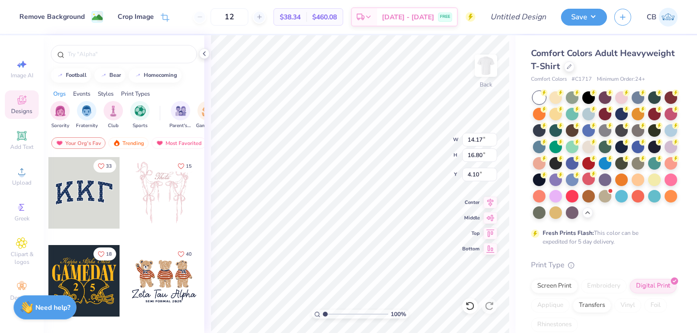
type input "7.46"
type input "8.84"
type input "3.00"
type input "4.92"
type input "5.83"
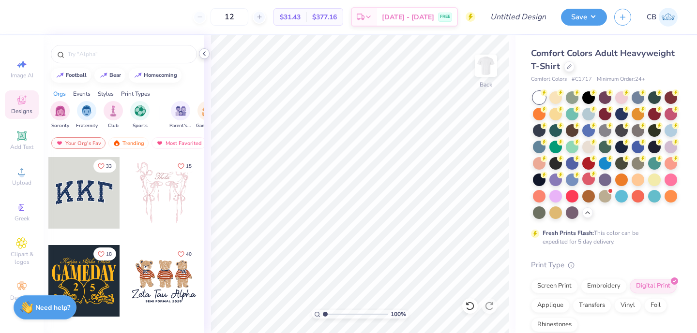
click at [205, 52] on icon at bounding box center [204, 54] width 8 height 8
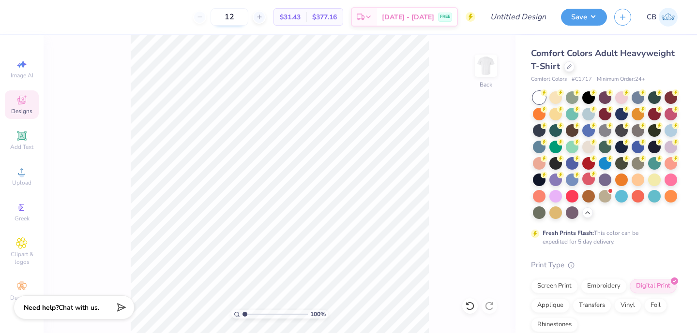
drag, startPoint x: 252, startPoint y: 15, endPoint x: 238, endPoint y: 15, distance: 13.5
click at [238, 15] on input "12" at bounding box center [229, 16] width 38 height 17
type input "24"
click at [532, 21] on input "Design Title" at bounding box center [529, 16] width 47 height 19
type input "D"
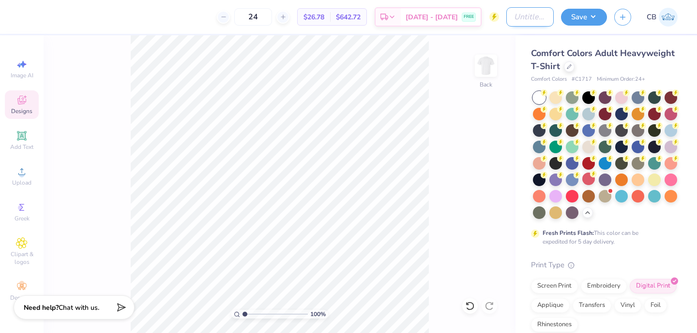
type input "T"
type input "Date Party Tee"
click at [585, 19] on button "Save" at bounding box center [584, 15] width 46 height 17
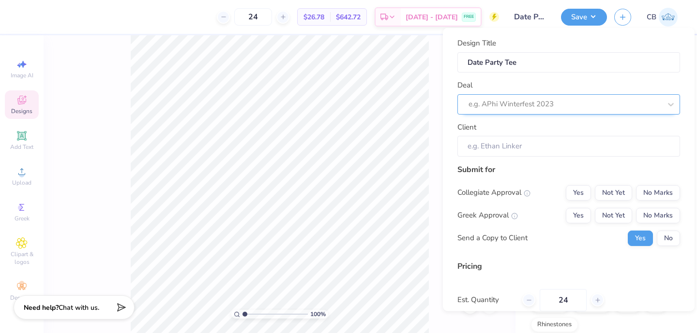
click at [518, 103] on div at bounding box center [564, 104] width 193 height 13
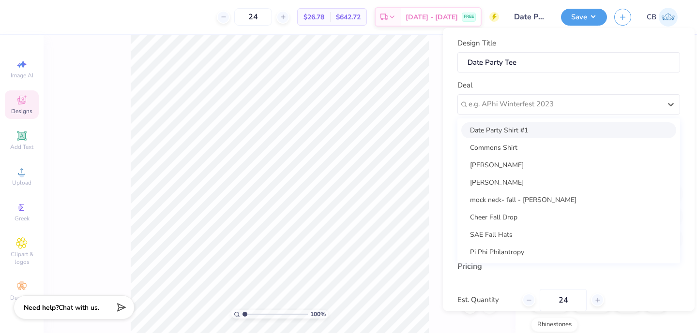
click at [545, 138] on div "Date Party Shirt #1 Commons Shirt Lauren Matthews Mia Heartfield mock neck- fal…" at bounding box center [568, 190] width 223 height 145
click at [506, 132] on div "Date Party Shirt #1" at bounding box center [568, 130] width 215 height 16
type input "[PERSON_NAME]"
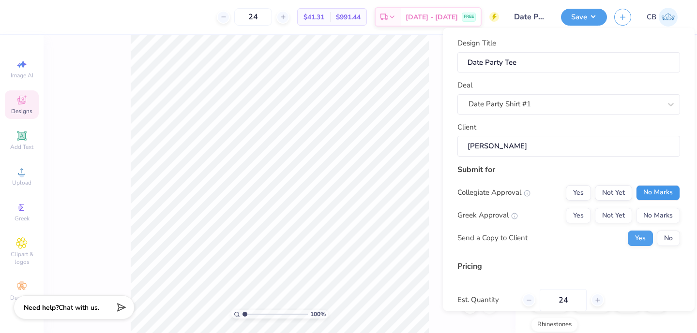
click at [648, 191] on button "No Marks" at bounding box center [658, 192] width 44 height 15
click at [607, 216] on button "Not Yet" at bounding box center [613, 215] width 37 height 15
click at [663, 217] on button "No Marks" at bounding box center [658, 215] width 44 height 15
click at [667, 239] on button "No" at bounding box center [667, 237] width 23 height 15
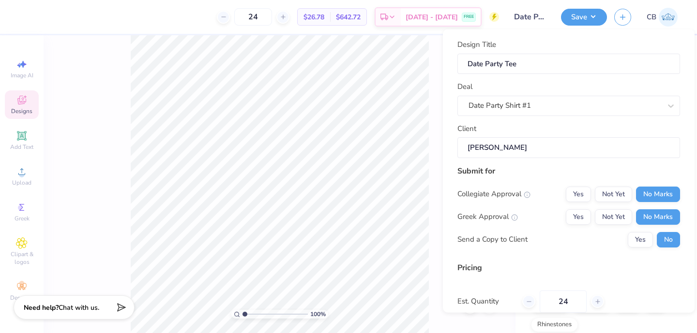
scroll to position [86, 0]
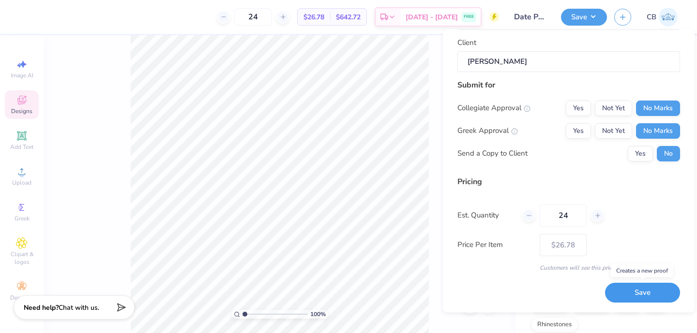
click at [641, 297] on button "Save" at bounding box center [642, 293] width 75 height 20
type input "$26.78"
